Goal: Task Accomplishment & Management: Manage account settings

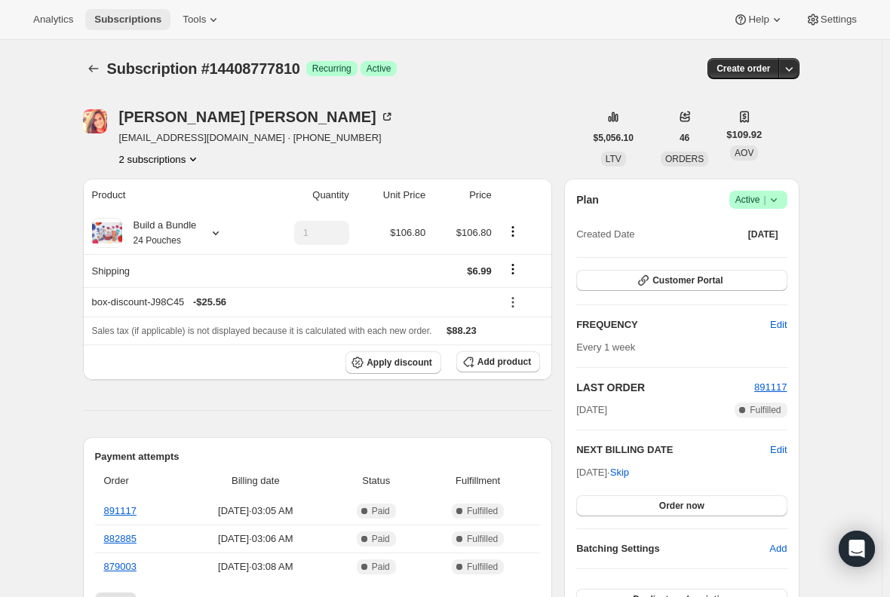
click at [125, 19] on span "Subscriptions" at bounding box center [127, 20] width 67 height 12
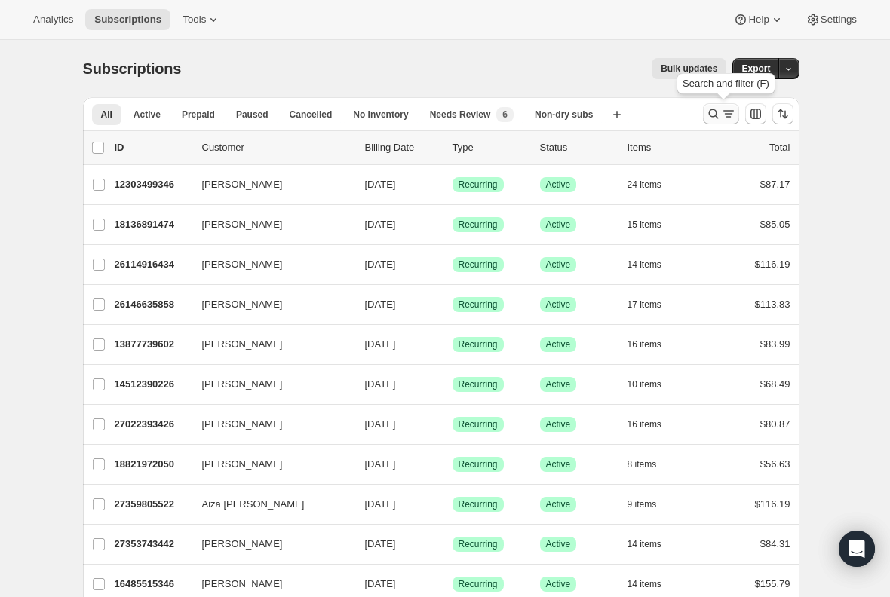
click at [714, 112] on icon "Search and filter results" at bounding box center [713, 113] width 15 height 15
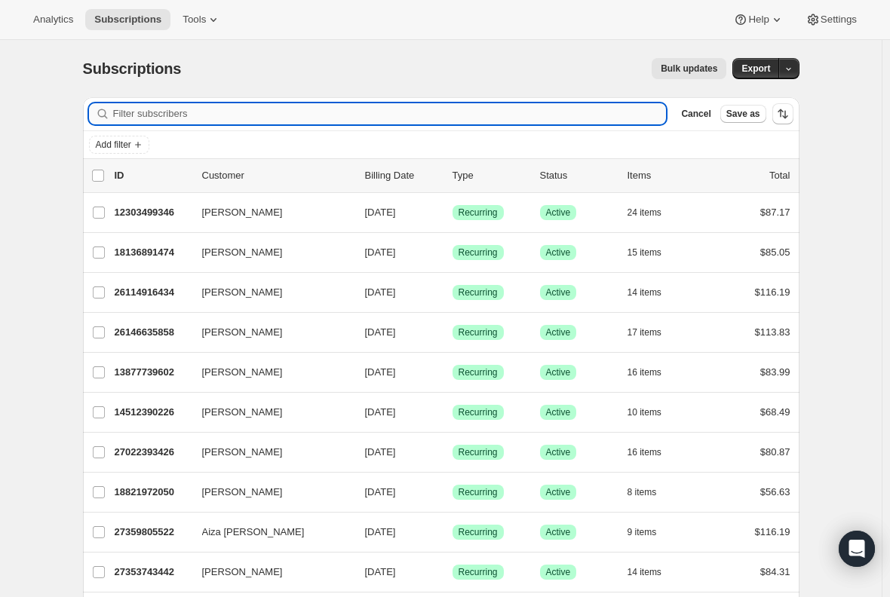
click at [351, 110] on input "Filter subscribers" at bounding box center [390, 113] width 554 height 21
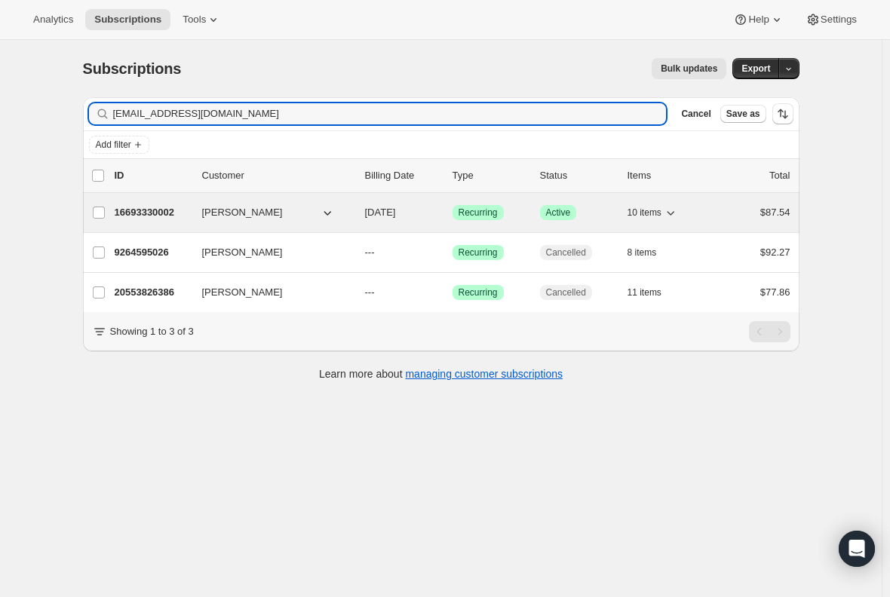
type input "[EMAIL_ADDRESS][DOMAIN_NAME]"
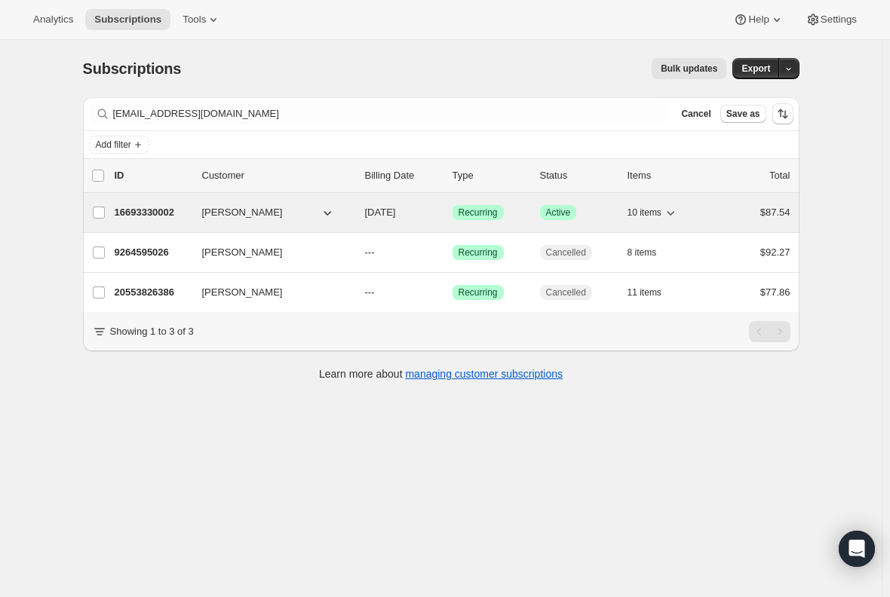
click at [161, 211] on p "16693330002" at bounding box center [152, 212] width 75 height 15
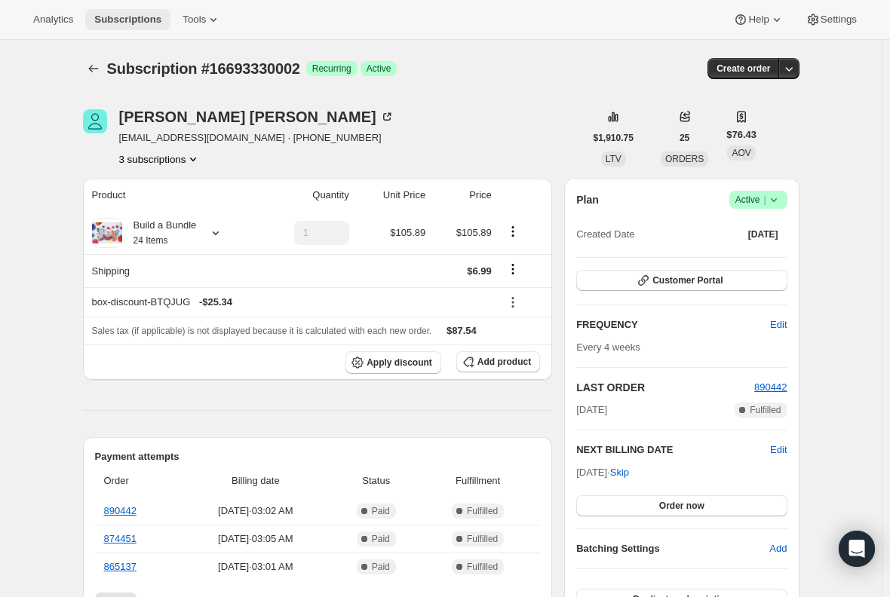
click at [109, 14] on span "Subscriptions" at bounding box center [127, 20] width 67 height 12
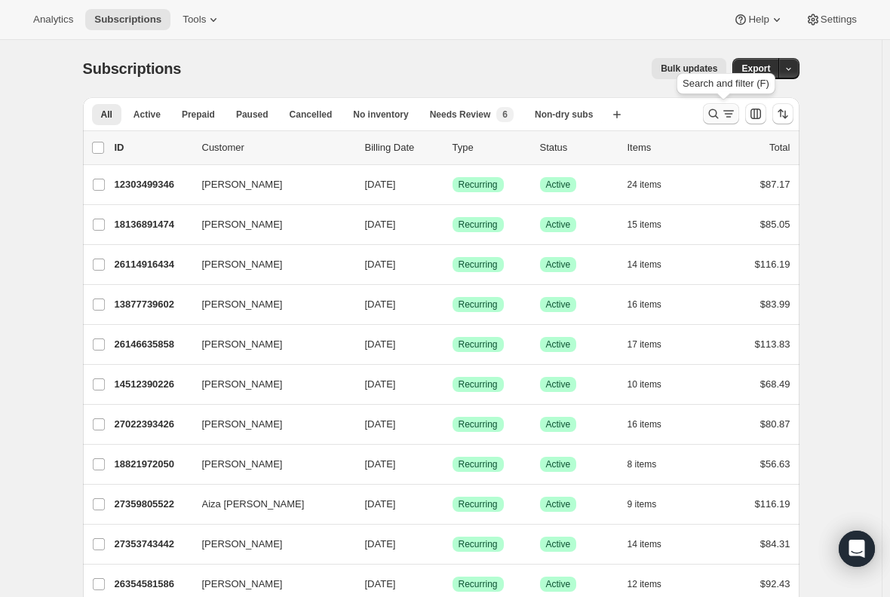
click at [728, 112] on icon "Search and filter results" at bounding box center [728, 113] width 15 height 15
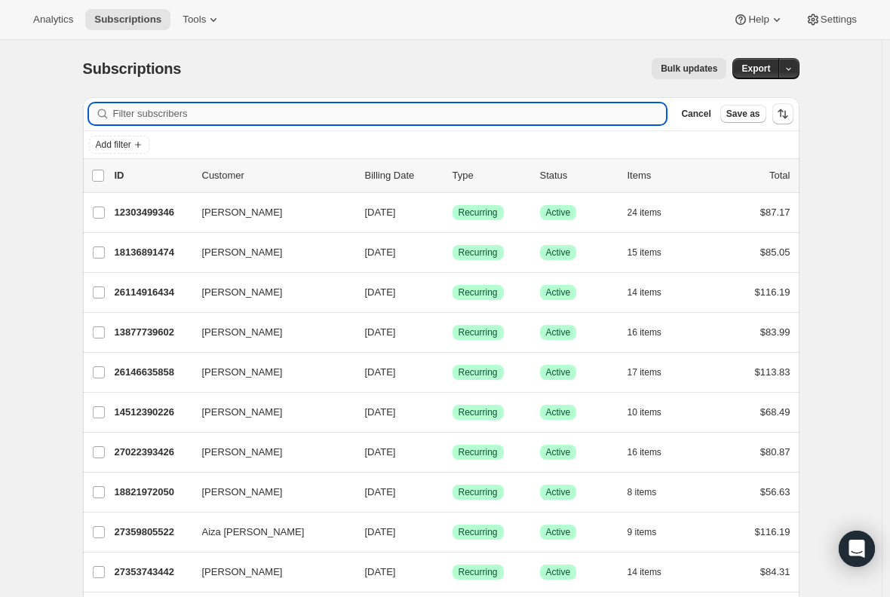
click at [214, 118] on input "Filter subscribers" at bounding box center [390, 113] width 554 height 21
type input "[EMAIL_ADDRESS][DOMAIN_NAME]"
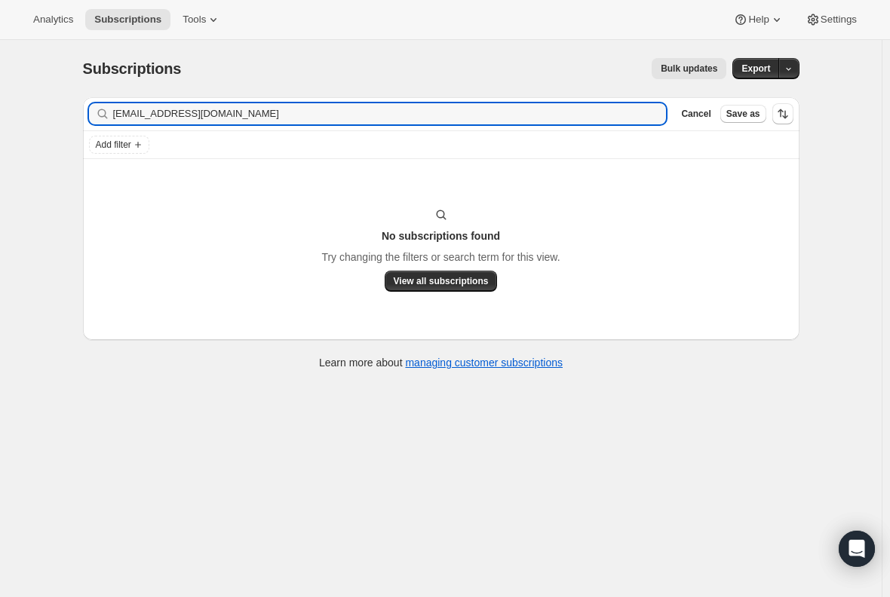
drag, startPoint x: 219, startPoint y: 112, endPoint x: 35, endPoint y: 109, distance: 184.1
click at [35, 109] on div "Subscriptions. This page is ready Subscriptions Bulk updates More actions Bulk …" at bounding box center [441, 338] width 882 height 597
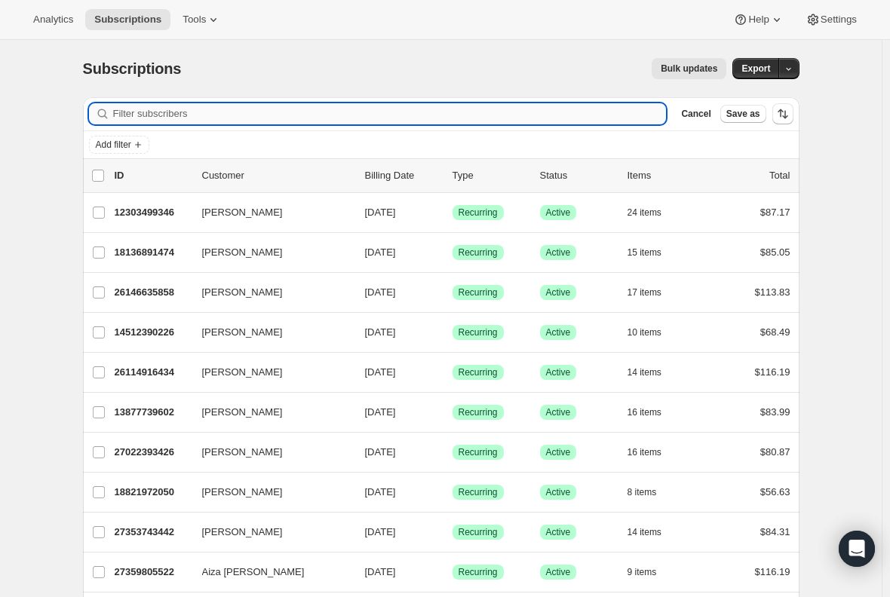
click at [179, 115] on input "Filter subscribers" at bounding box center [390, 113] width 554 height 21
paste input "[EMAIL_ADDRESS][DOMAIN_NAME]"
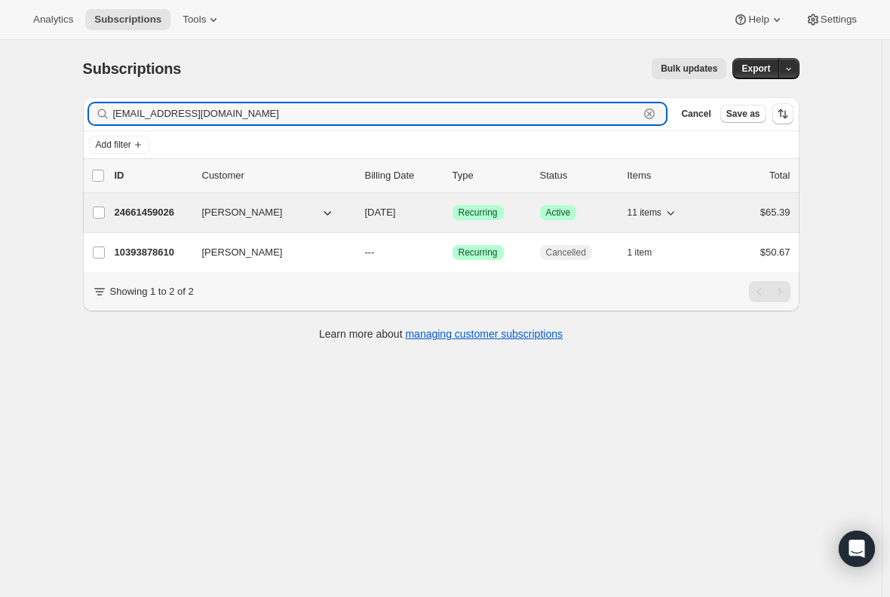
type input "[EMAIL_ADDRESS][DOMAIN_NAME]"
click at [161, 215] on p "24661459026" at bounding box center [152, 212] width 75 height 15
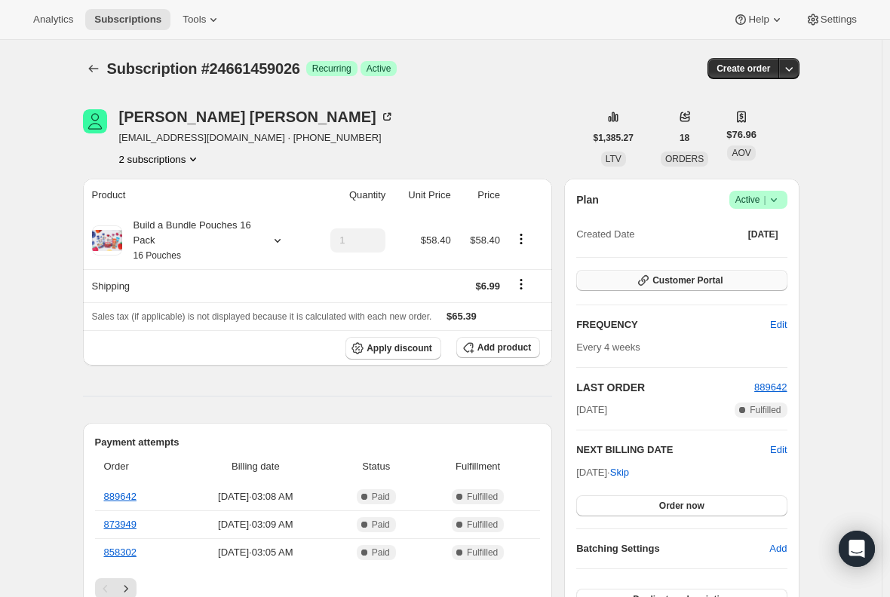
click at [745, 287] on button "Customer Portal" at bounding box center [681, 280] width 210 height 21
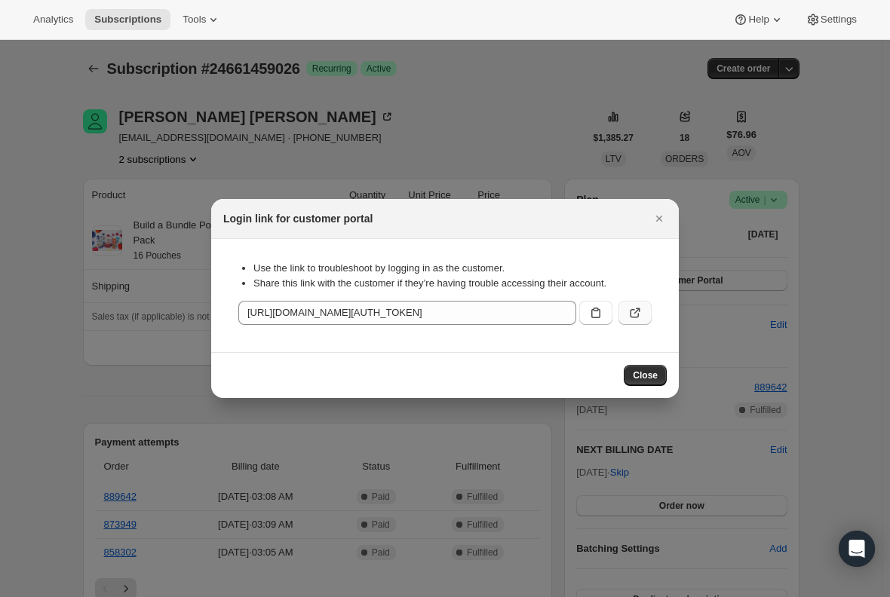
click at [636, 309] on icon ":r5u7:" at bounding box center [635, 312] width 15 height 15
click at [657, 217] on icon "Close" at bounding box center [659, 219] width 6 height 6
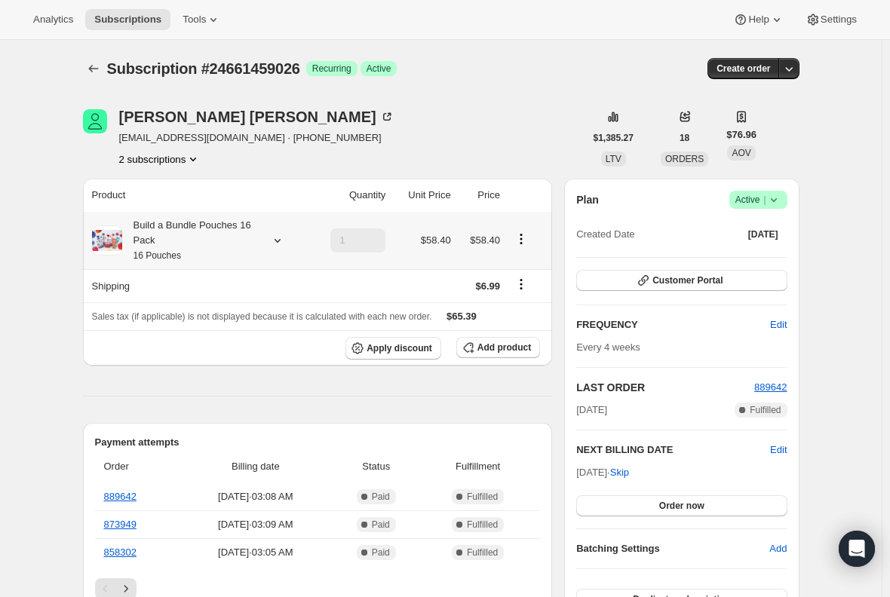
click at [199, 217] on th "Build a Bundle Pouches 16 Pack 16 Pouches" at bounding box center [196, 240] width 227 height 57
click at [205, 243] on div "Build a Bundle Pouches 16 Pack 16 Pouches" at bounding box center [190, 240] width 136 height 45
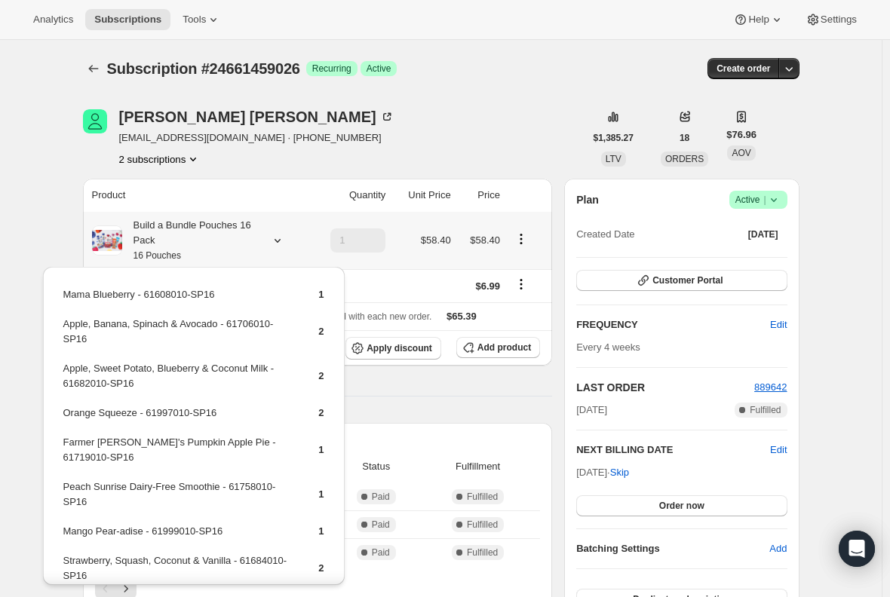
click at [205, 243] on div "Build a Bundle Pouches 16 Pack 16 Pouches" at bounding box center [190, 240] width 136 height 45
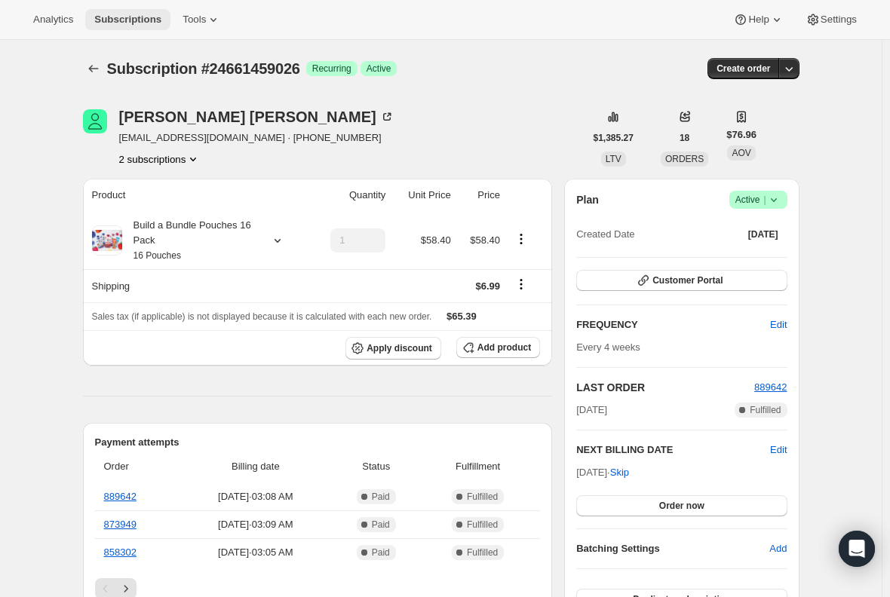
click at [123, 16] on span "Subscriptions" at bounding box center [127, 20] width 67 height 12
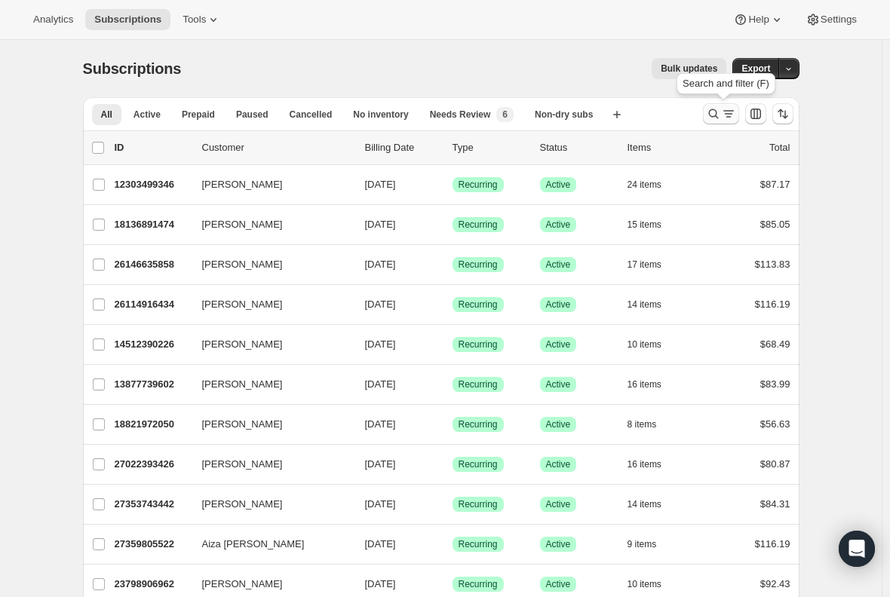
click at [721, 114] on icon "Search and filter results" at bounding box center [713, 113] width 15 height 15
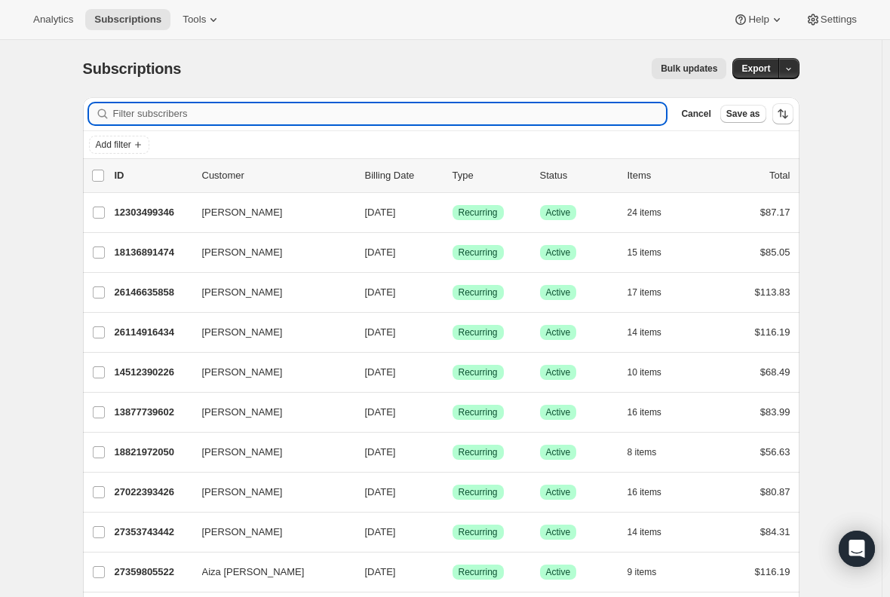
click at [367, 111] on input "Filter subscribers" at bounding box center [390, 113] width 554 height 21
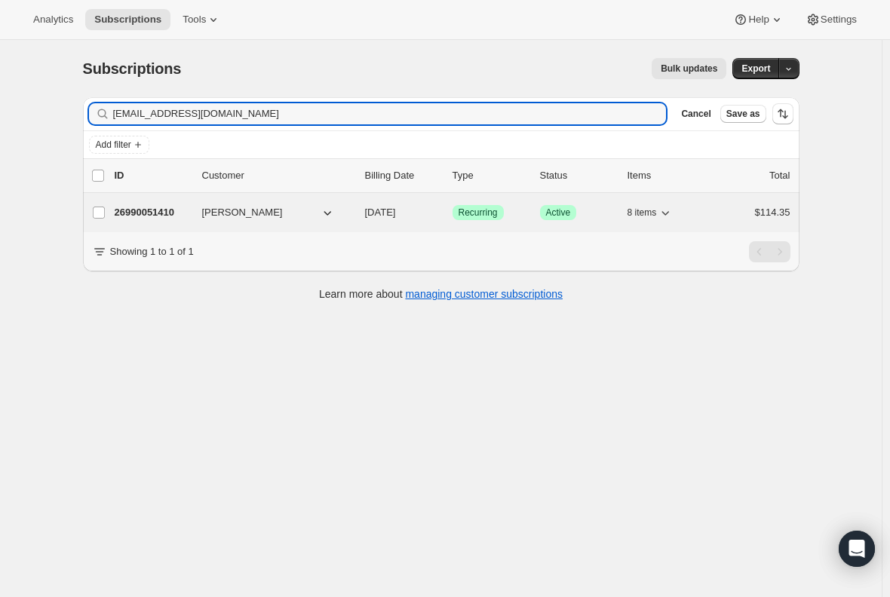
type input "[EMAIL_ADDRESS][DOMAIN_NAME]"
click at [149, 205] on p "26990051410" at bounding box center [152, 212] width 75 height 15
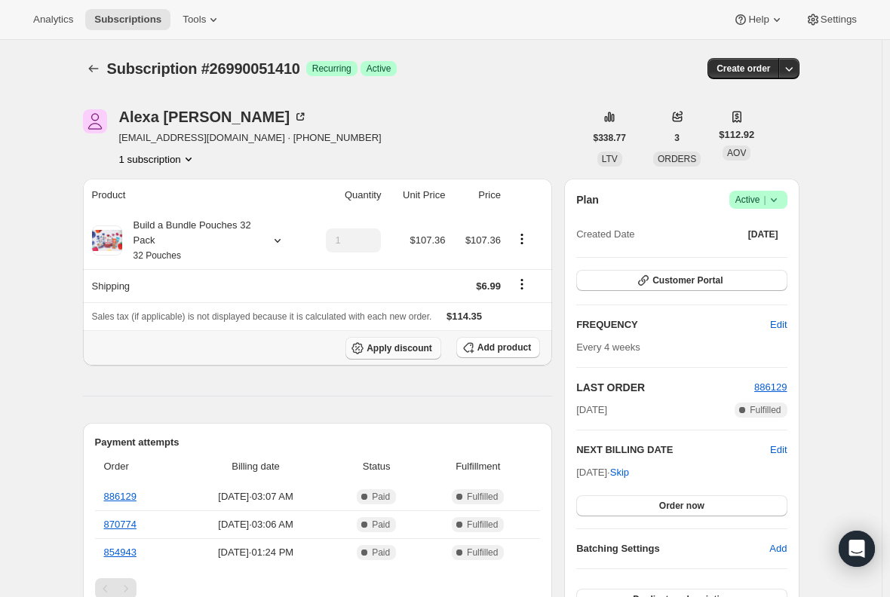
click at [391, 348] on span "Apply discount" at bounding box center [400, 348] width 66 height 12
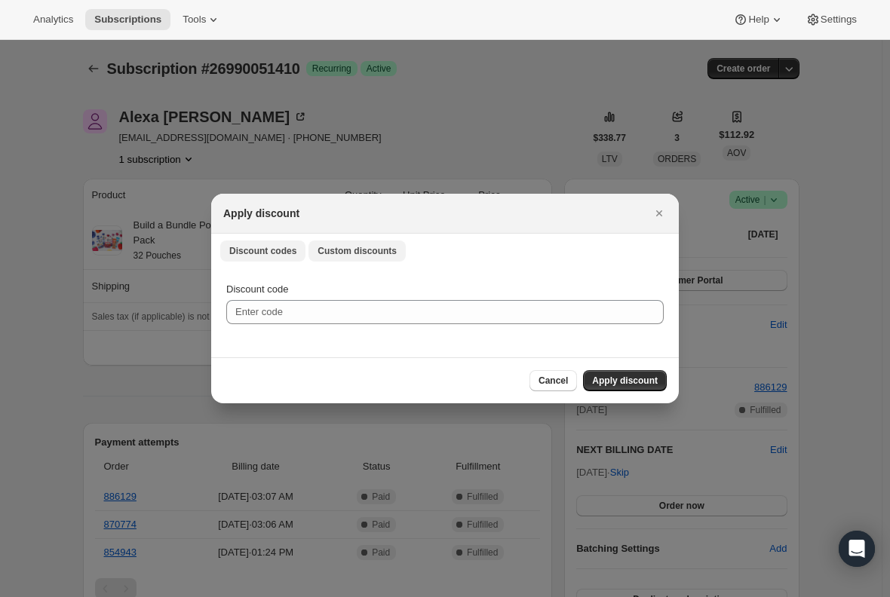
click at [346, 253] on span "Custom discounts" at bounding box center [357, 251] width 79 height 12
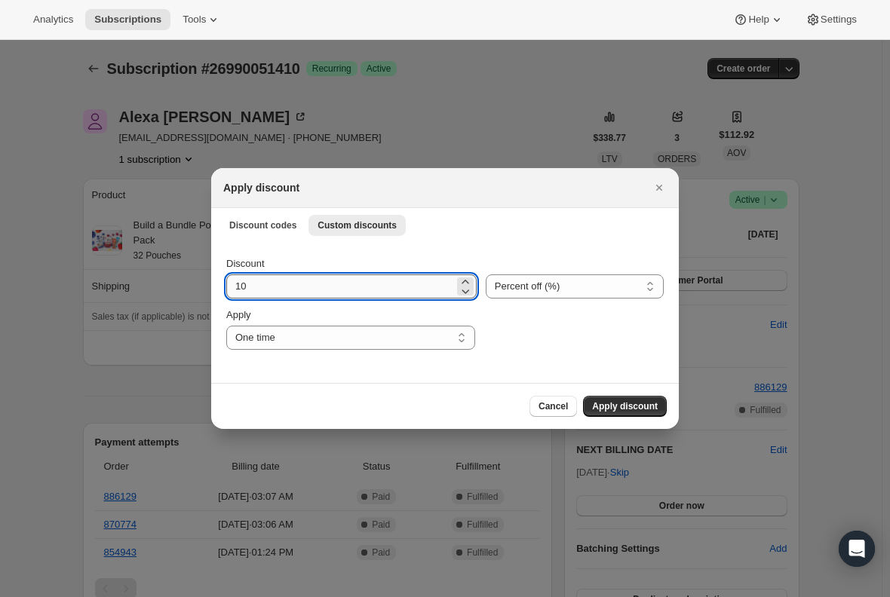
click at [309, 289] on input "10" at bounding box center [340, 287] width 228 height 24
type input "1"
type input "20"
click at [644, 409] on span "Apply discount" at bounding box center [625, 407] width 66 height 12
